Goal: Navigation & Orientation: Find specific page/section

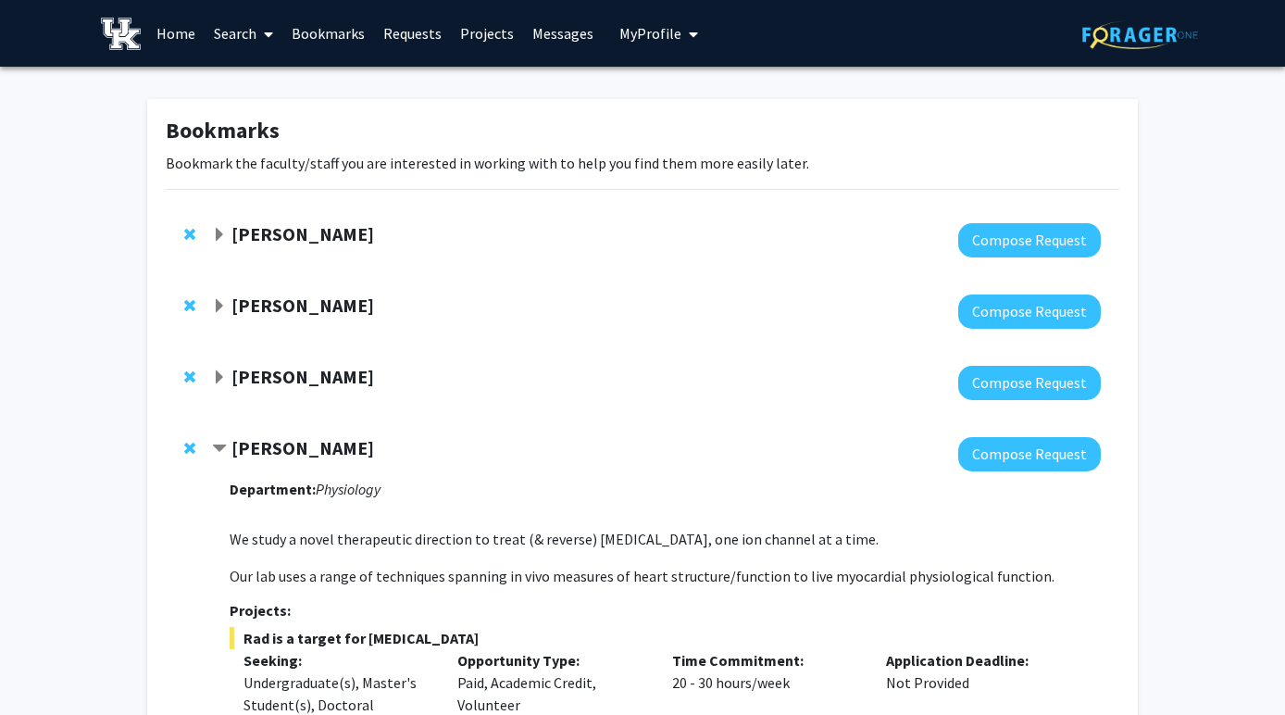
scroll to position [325, 0]
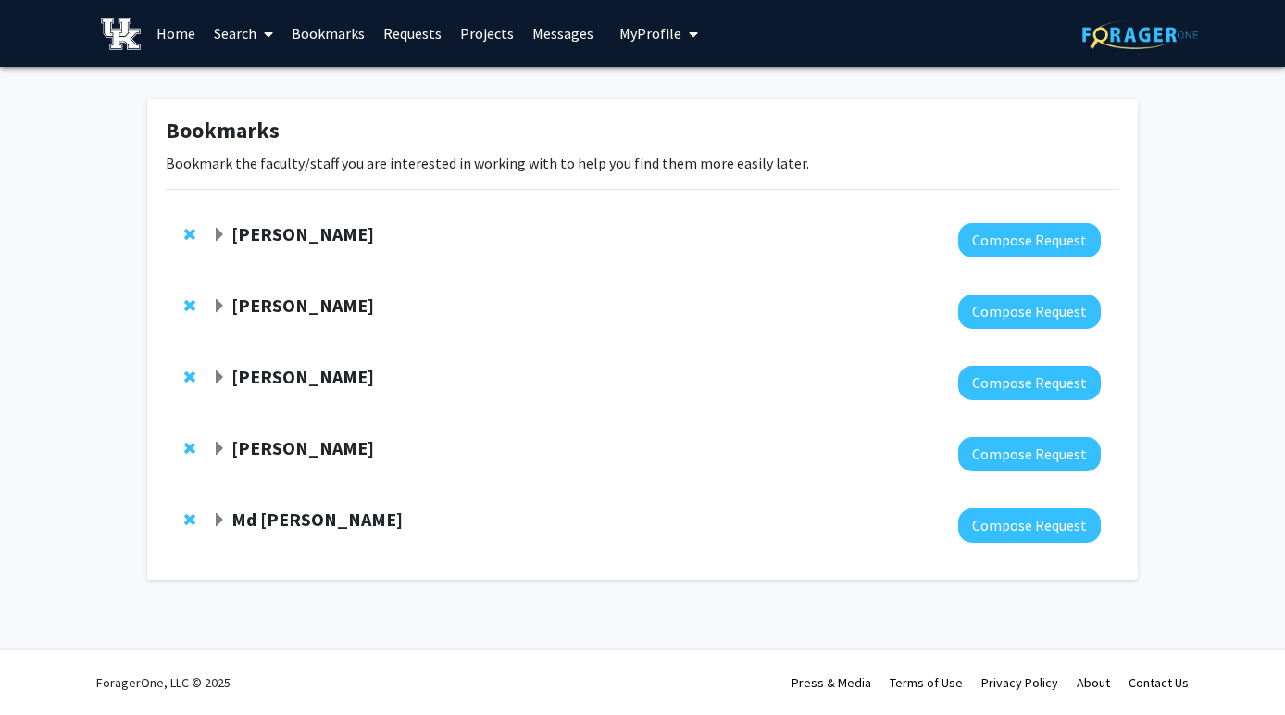
click at [564, 42] on link "Messages" at bounding box center [563, 33] width 80 height 65
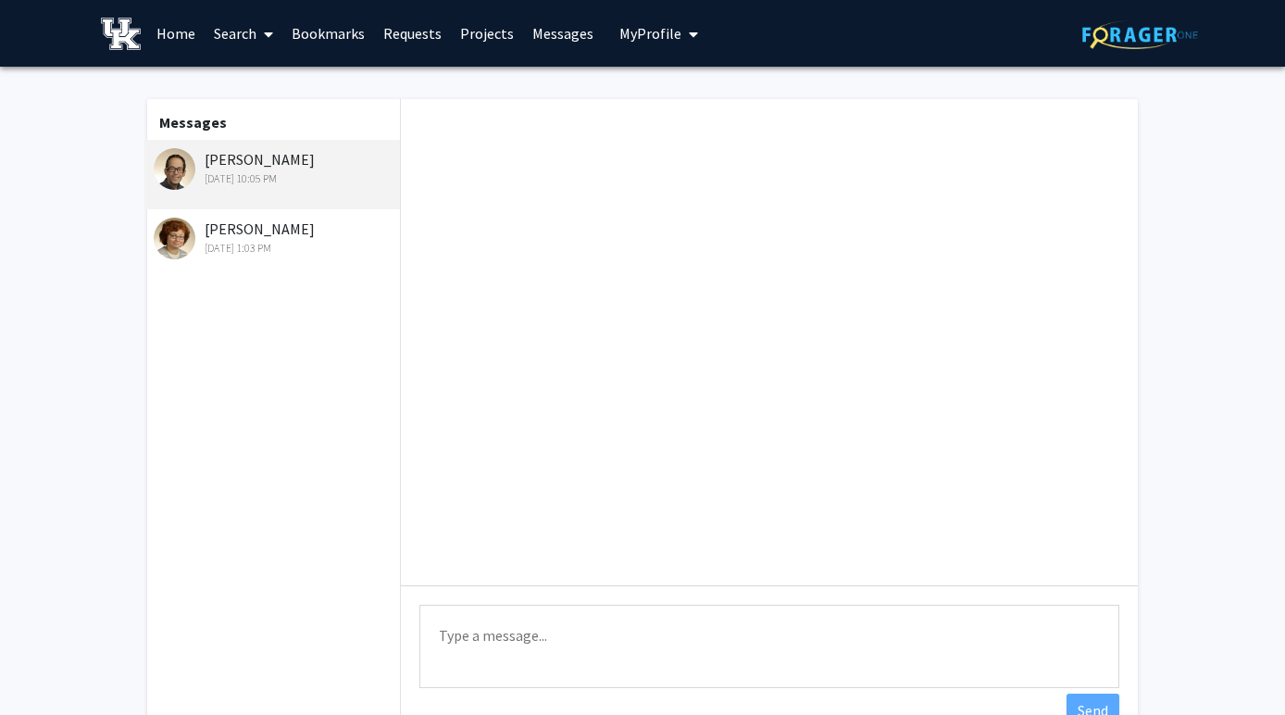
scroll to position [195, 0]
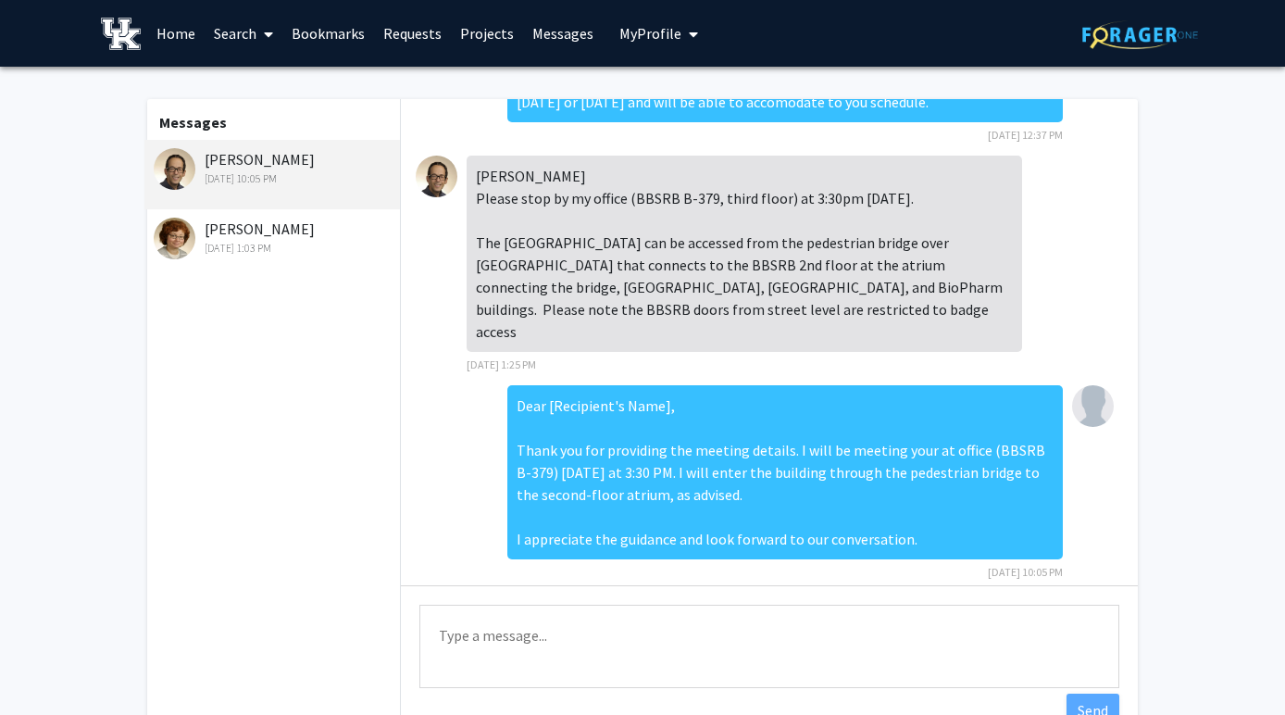
click at [178, 27] on link "Home" at bounding box center [175, 33] width 57 height 65
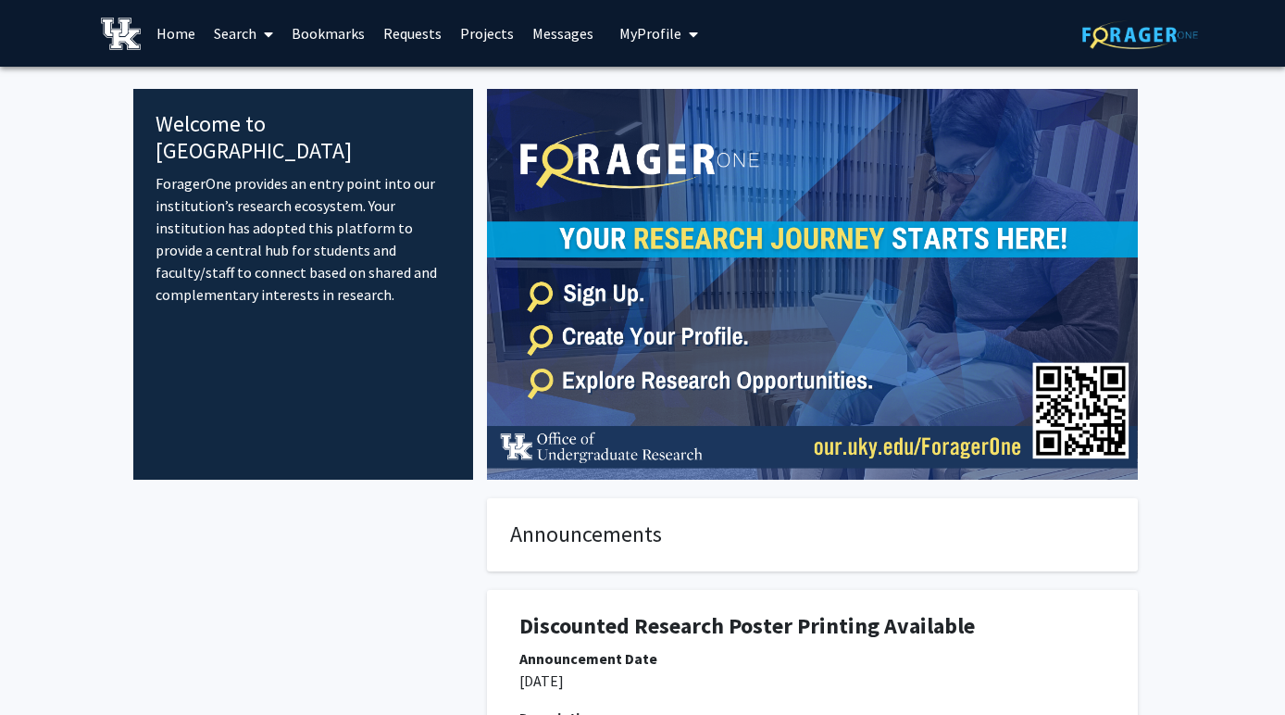
click at [477, 33] on link "Projects" at bounding box center [487, 33] width 72 height 65
